Goal: Task Accomplishment & Management: Manage account settings

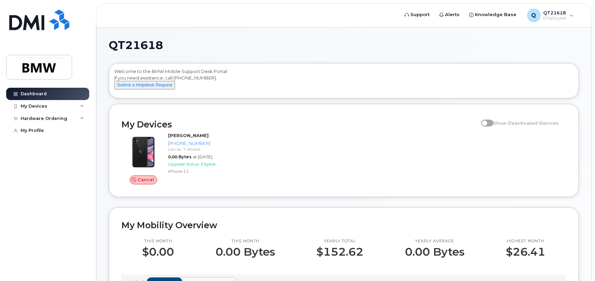
click at [494, 127] on span at bounding box center [487, 123] width 12 height 7
click at [493, 127] on span at bounding box center [487, 123] width 12 height 7
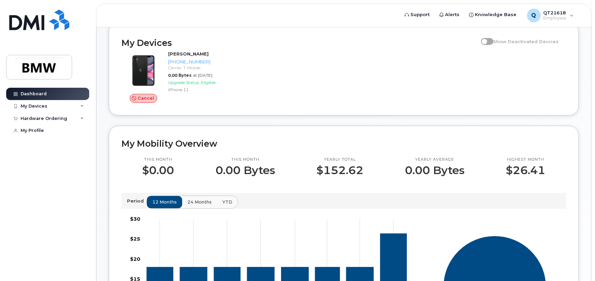
scroll to position [137, 0]
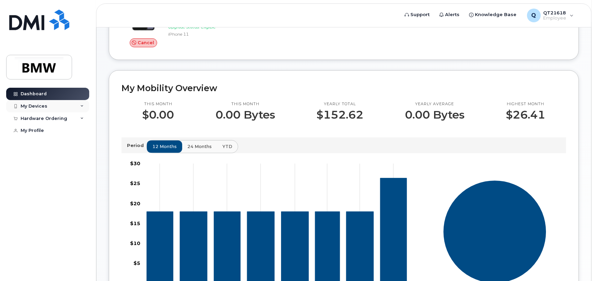
click at [80, 107] on icon at bounding box center [81, 106] width 3 height 3
click at [82, 158] on icon at bounding box center [81, 155] width 3 height 3
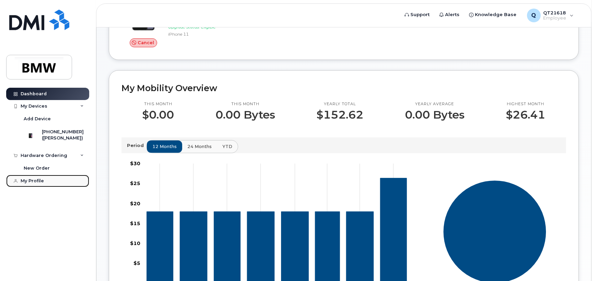
click at [36, 184] on div "My Profile" at bounding box center [32, 180] width 23 height 5
